Goal: Connect with others: Connect with others

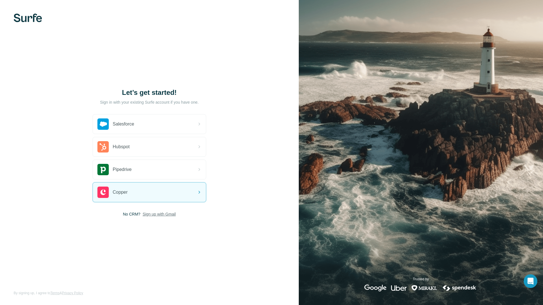
click at [162, 215] on span "Sign up with Gmail" at bounding box center [159, 214] width 33 height 6
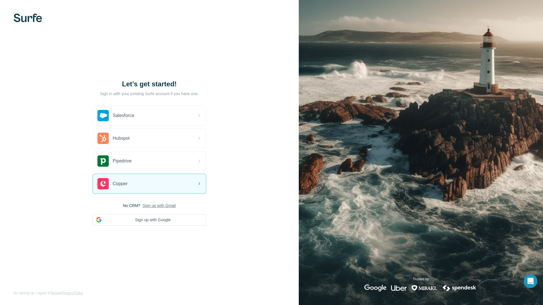
click at [164, 204] on span "Sign up with Gmail" at bounding box center [159, 206] width 33 height 6
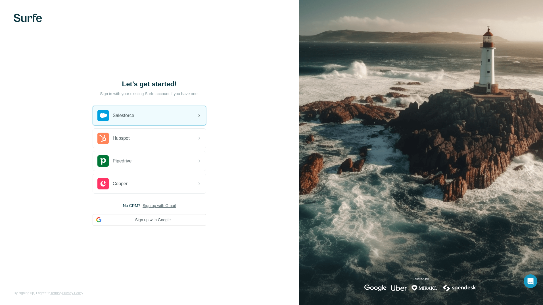
click at [129, 111] on div "Salesforce" at bounding box center [115, 115] width 37 height 11
